Goal: Find specific page/section: Find specific page/section

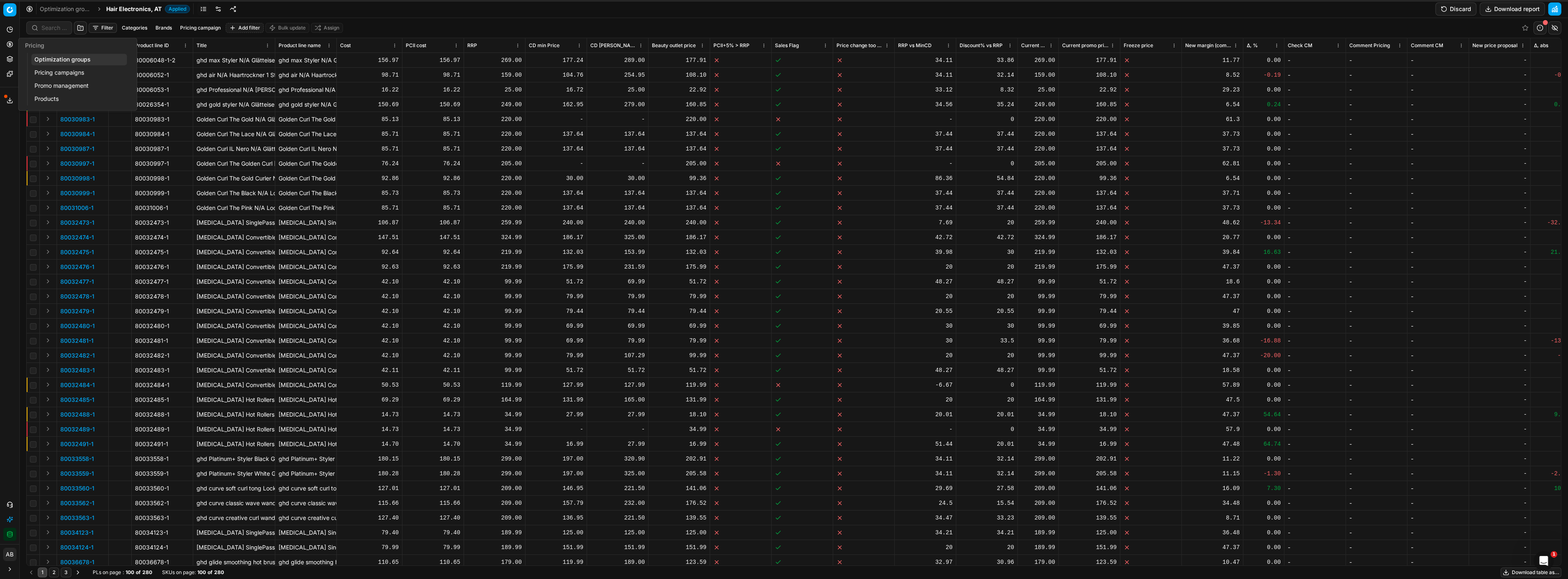
click at [46, 59] on link "Optimization groups" at bounding box center [79, 59] width 95 height 12
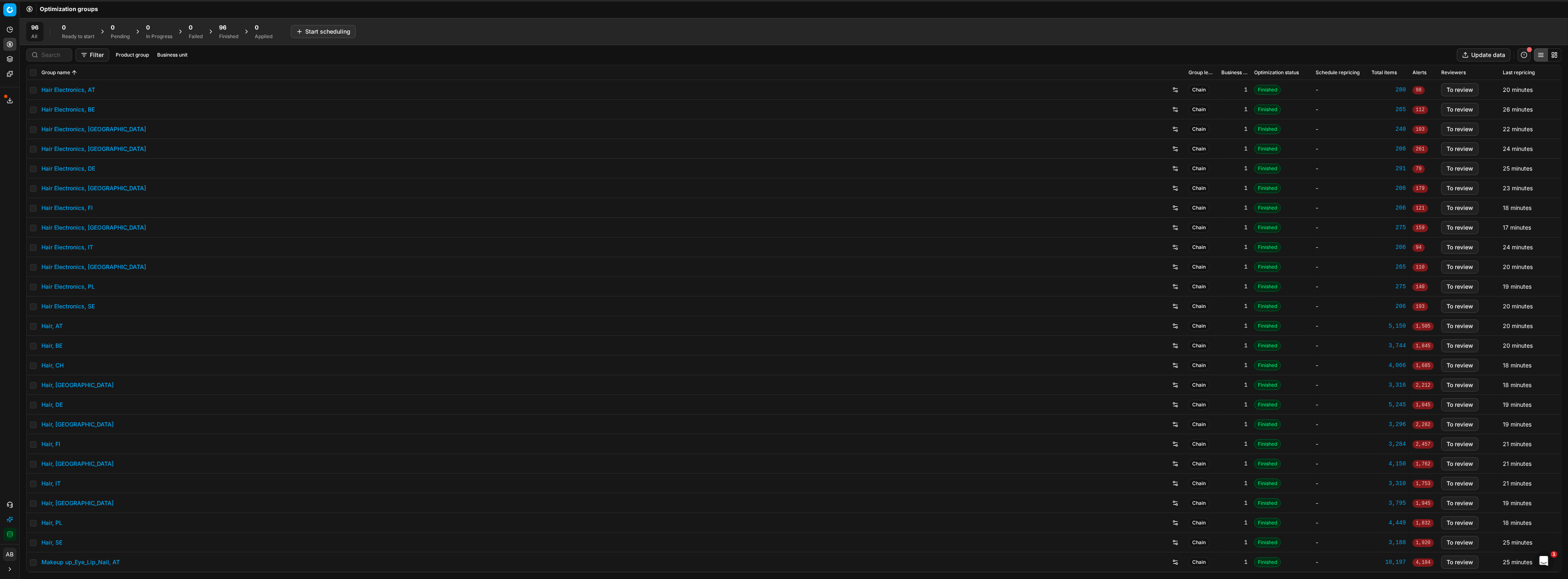
click at [228, 26] on div "96" at bounding box center [229, 28] width 19 height 8
click at [10, 73] on icon at bounding box center [9, 73] width 6 height 6
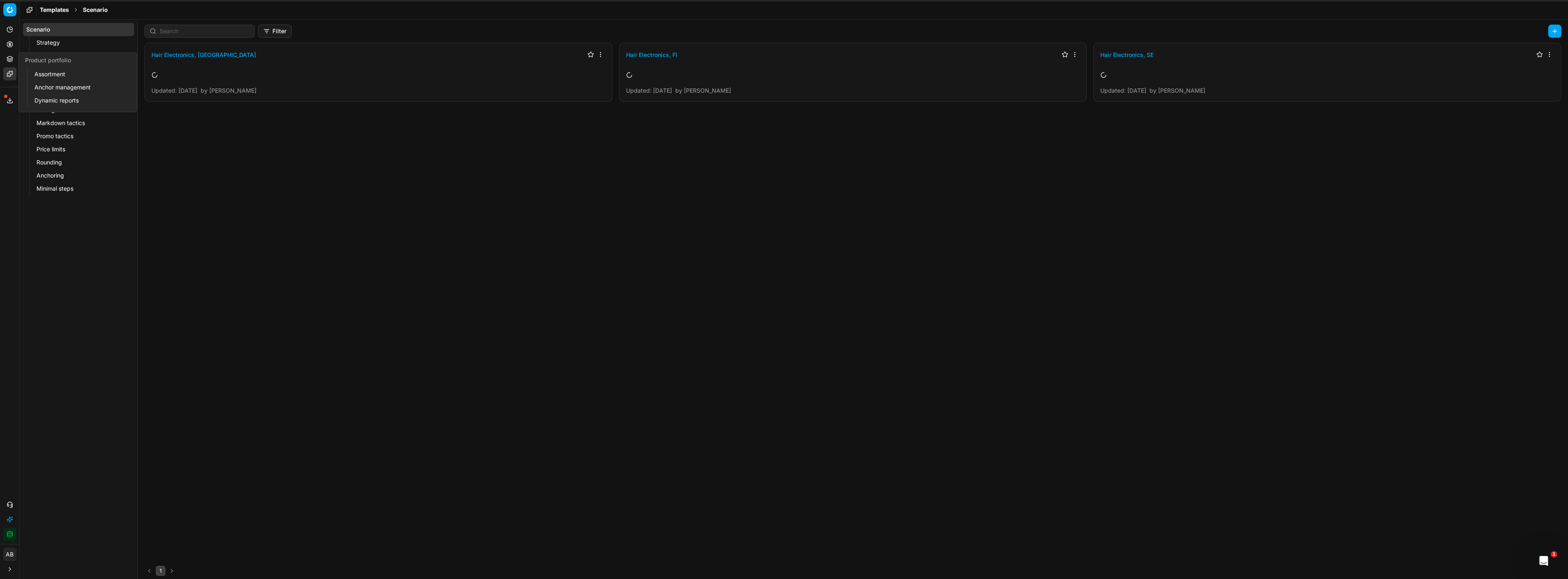
click at [51, 75] on link "Assortment" at bounding box center [79, 74] width 95 height 12
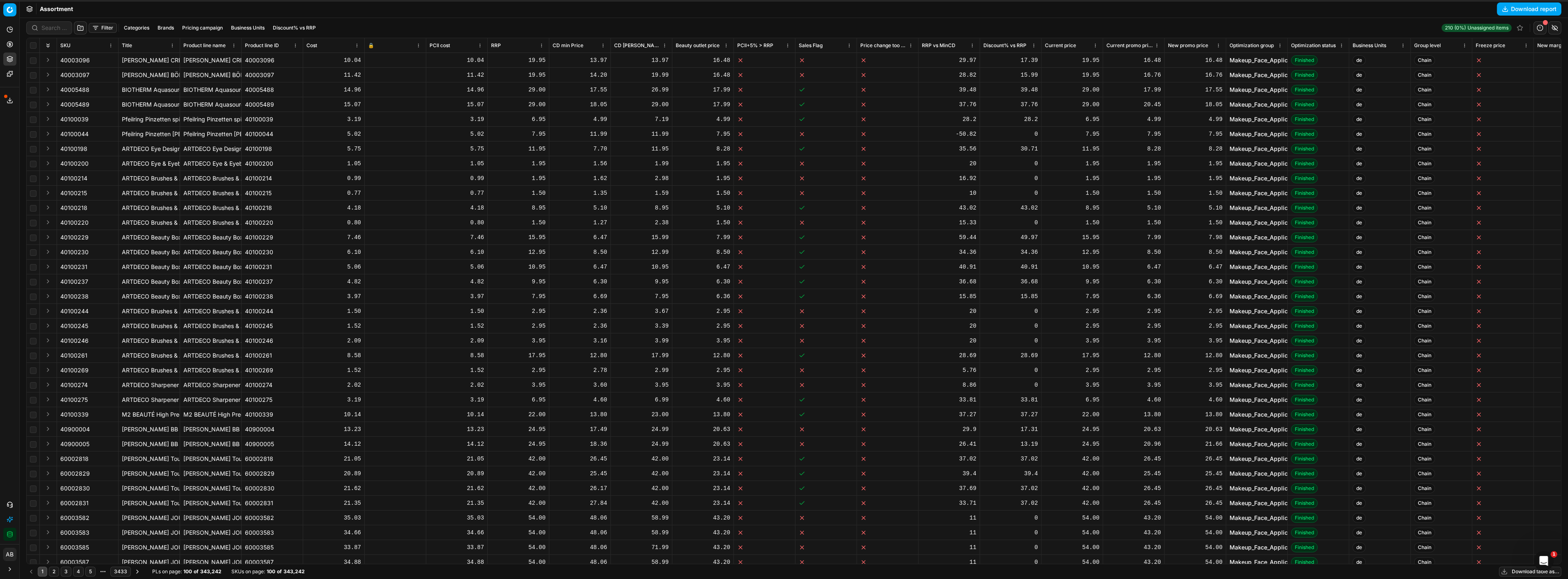
click at [255, 30] on button "Business Units" at bounding box center [247, 28] width 40 height 10
click at [1, 148] on div "Analytics Pricing Product portfolio Templates Export service 16 Contact support…" at bounding box center [10, 281] width 19 height 524
click at [3, 107] on div "Export service 16" at bounding box center [10, 100] width 19 height 19
click at [5, 102] on button "Export service" at bounding box center [10, 100] width 13 height 13
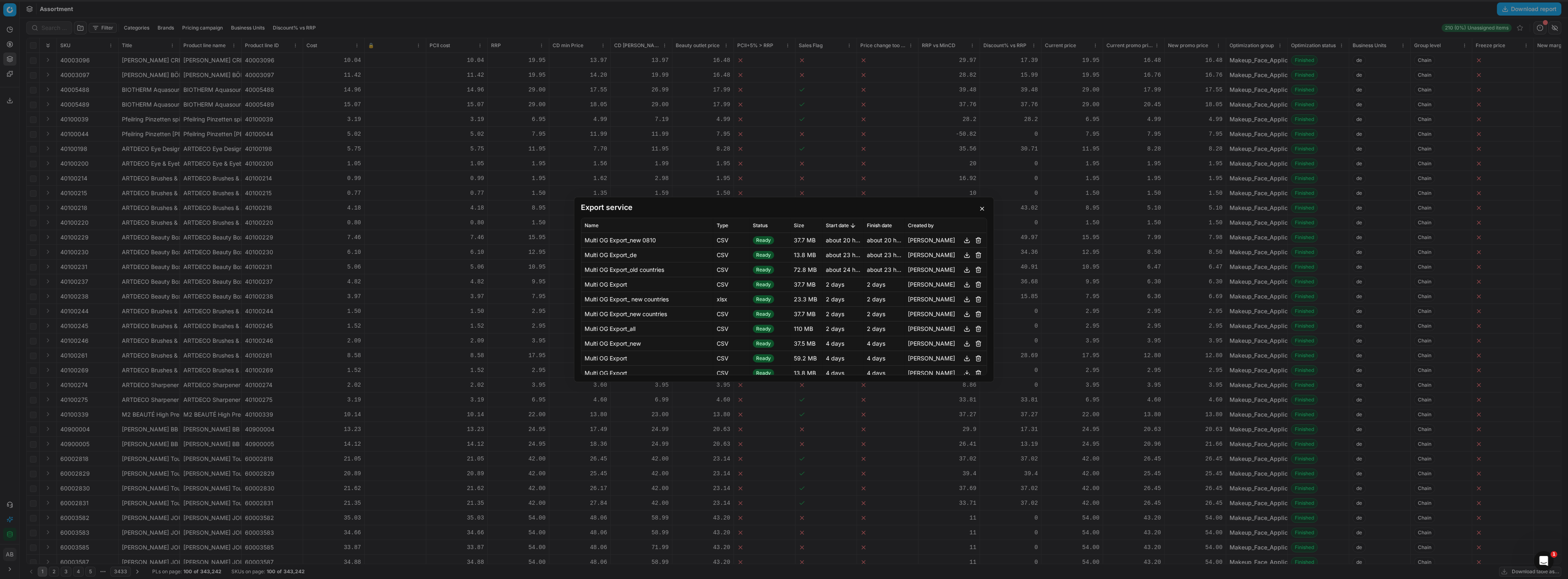
click at [700, 207] on button "button" at bounding box center [982, 209] width 10 height 10
